Goal: Task Accomplishment & Management: Use online tool/utility

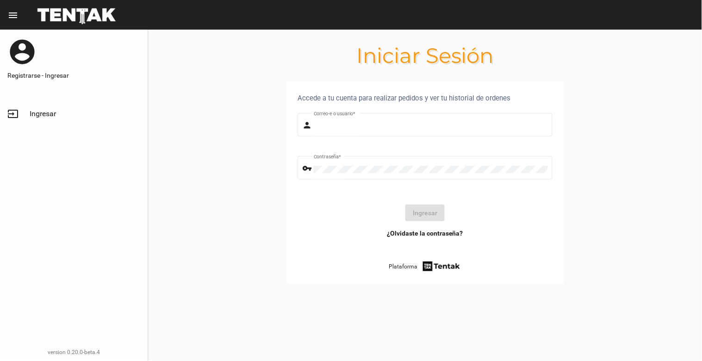
type input "[EMAIL_ADDRESS][DOMAIN_NAME]"
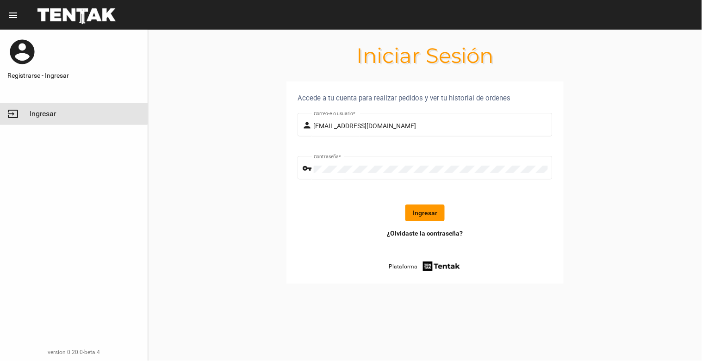
click at [21, 103] on link "input Ingresar" at bounding box center [74, 114] width 148 height 22
click at [416, 211] on button "Ingresar" at bounding box center [424, 213] width 39 height 17
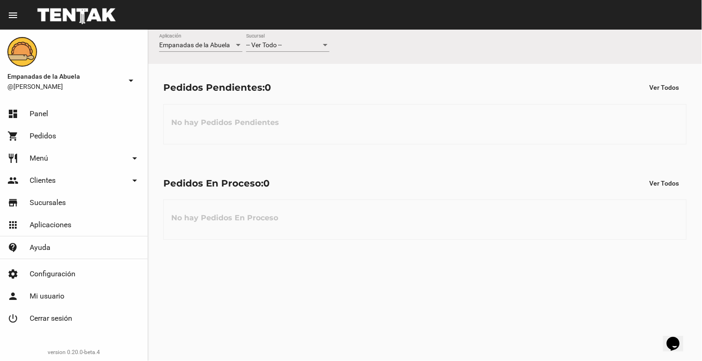
click at [294, 53] on div "-- Ver Todo -- Sucursal" at bounding box center [287, 47] width 83 height 26
click at [290, 47] on div "-- Ver Todo --" at bounding box center [283, 45] width 75 height 7
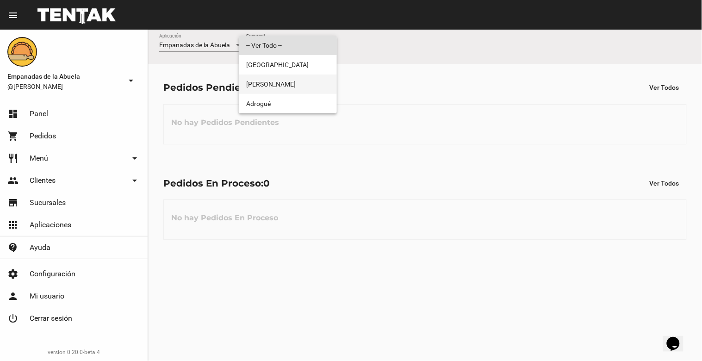
click at [293, 76] on span "[PERSON_NAME]" at bounding box center [287, 84] width 83 height 19
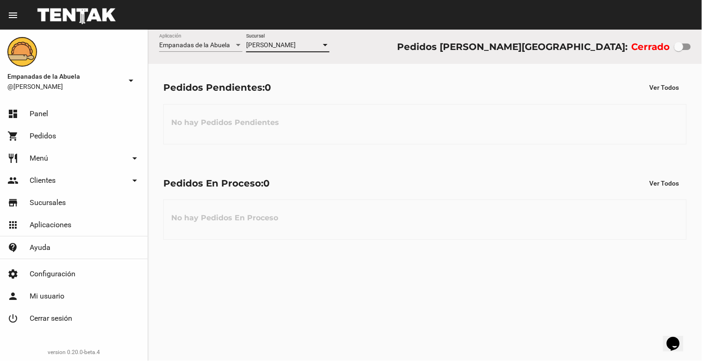
click at [686, 44] on div at bounding box center [682, 47] width 17 height 6
click at [679, 50] on input "checkbox" at bounding box center [679, 50] width 0 height 0
checkbox input "true"
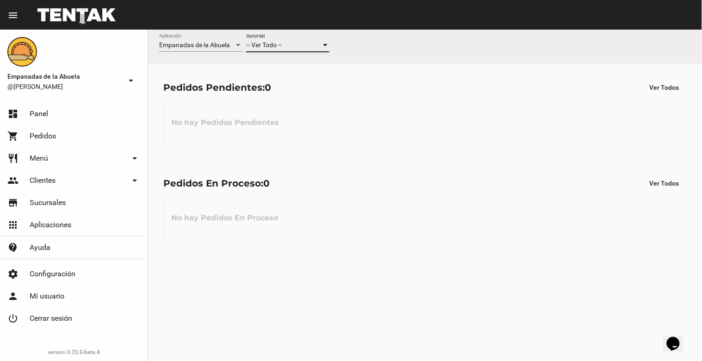
click at [293, 45] on div "-- Ver Todo --" at bounding box center [283, 45] width 75 height 7
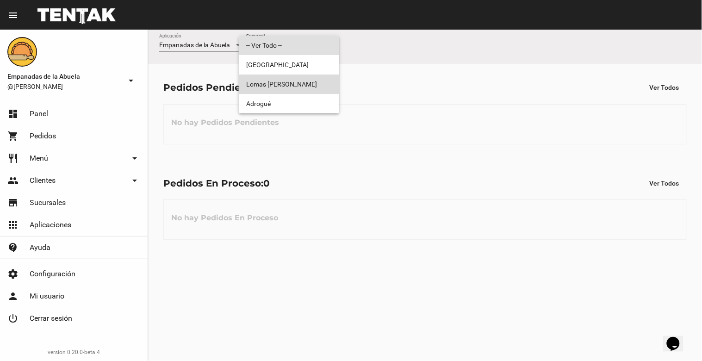
click at [293, 86] on span "[PERSON_NAME]" at bounding box center [289, 84] width 86 height 19
